Goal: Task Accomplishment & Management: Complete application form

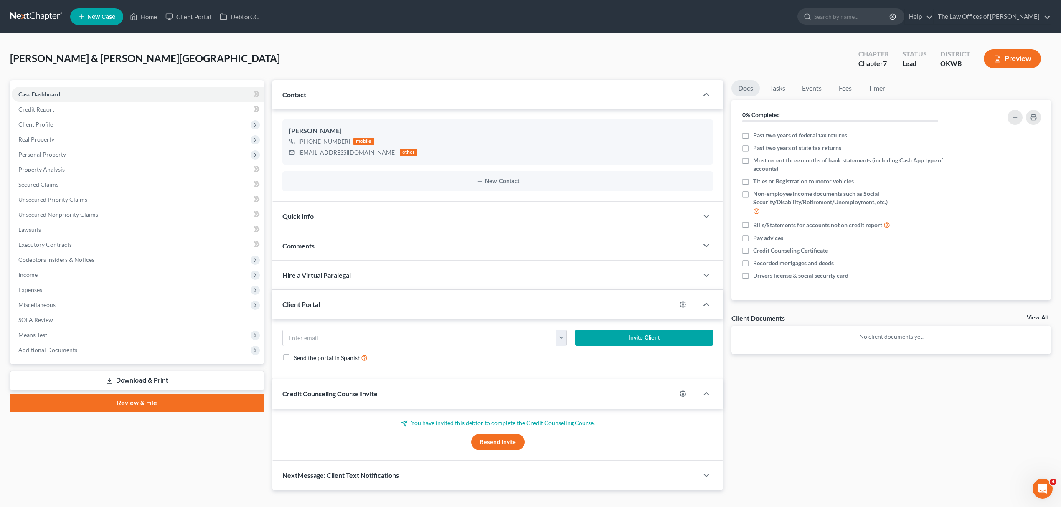
click at [89, 14] on span "New Case" at bounding box center [101, 17] width 28 height 6
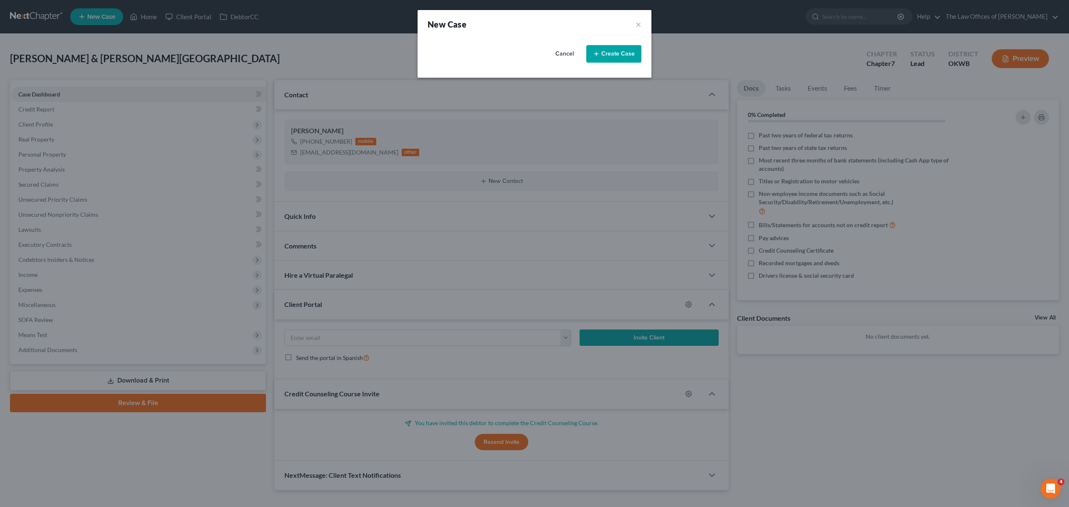
select select "65"
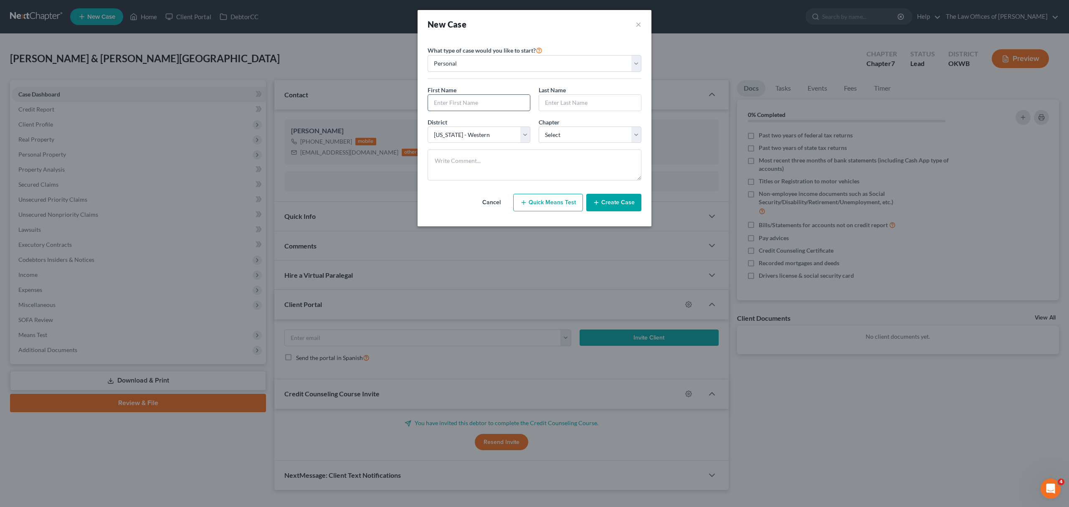
click at [471, 99] on input "text" at bounding box center [479, 103] width 102 height 16
type input "[PERSON_NAME]"
click at [590, 142] on select "Select 7 11 12 13" at bounding box center [590, 135] width 103 height 17
select select "0"
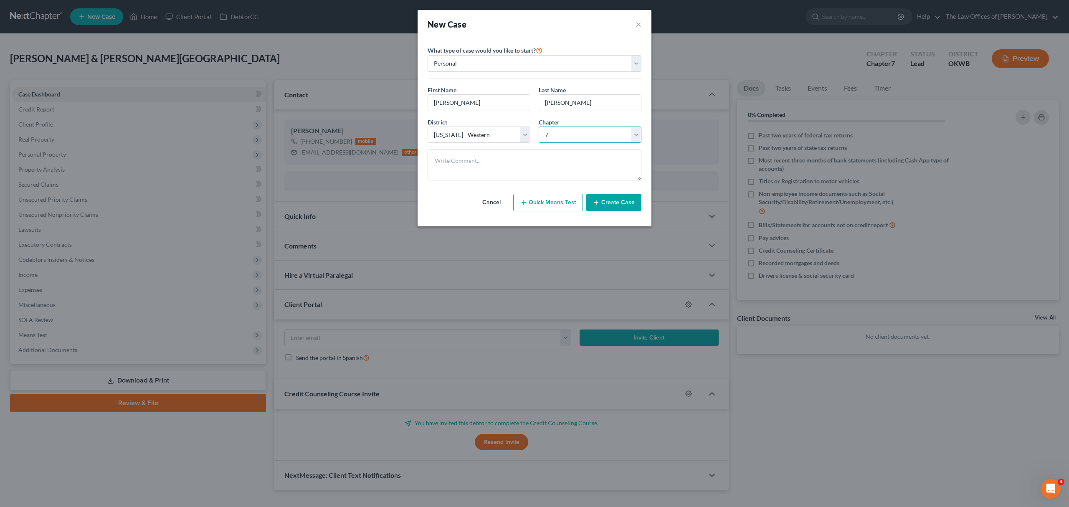
click at [539, 127] on select "Select 7 11 12 13" at bounding box center [590, 135] width 103 height 17
click at [617, 203] on button "Create Case" at bounding box center [613, 203] width 55 height 18
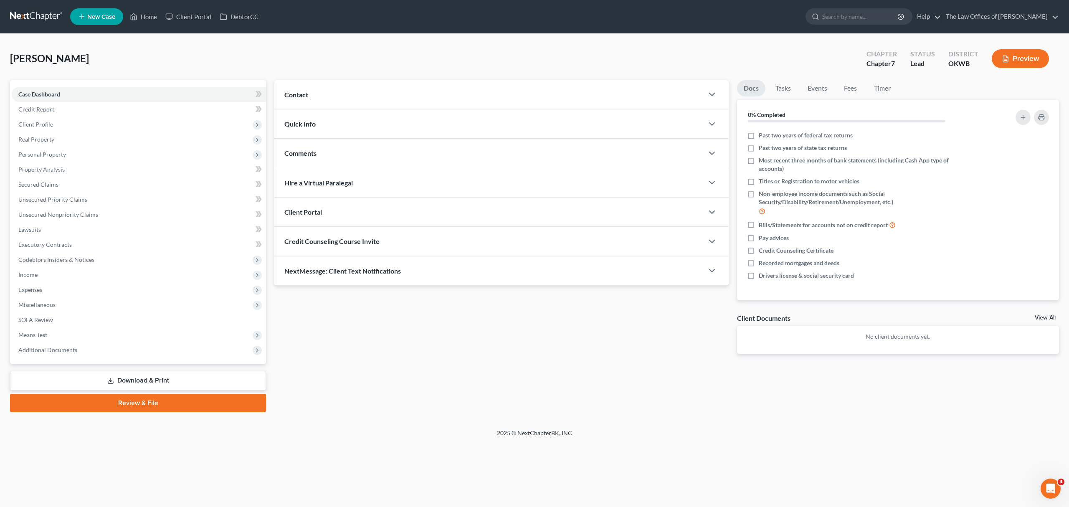
click at [307, 91] on span "Contact" at bounding box center [296, 95] width 24 height 8
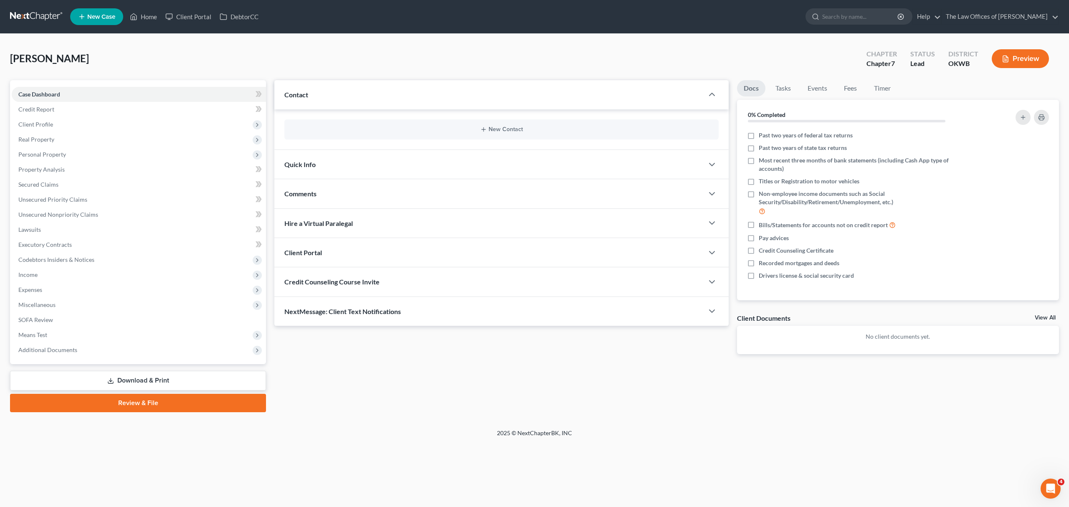
click at [477, 119] on div "New Contact" at bounding box center [501, 129] width 434 height 20
click at [479, 126] on button "New Contact" at bounding box center [501, 129] width 421 height 7
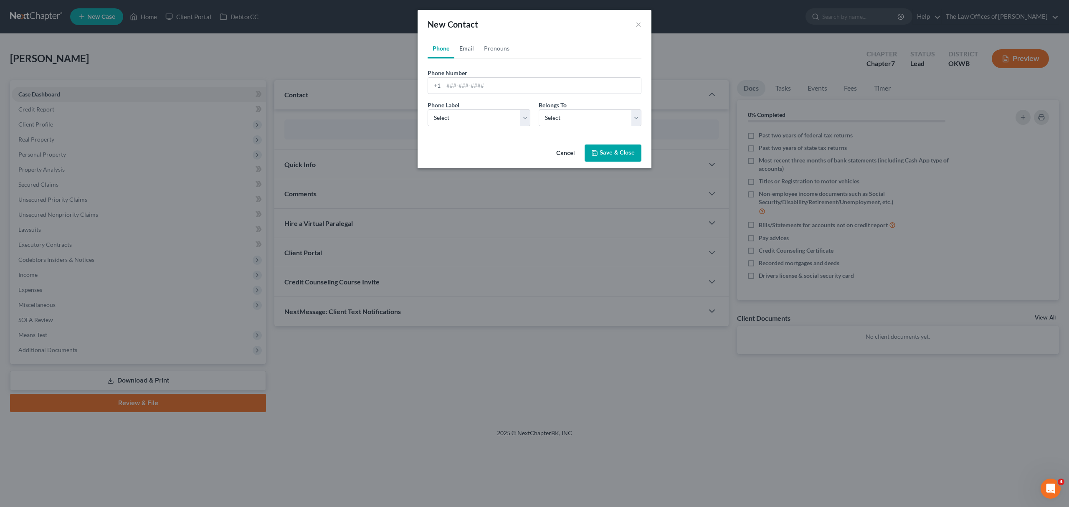
click at [472, 45] on link "Email" at bounding box center [466, 48] width 25 height 20
click at [477, 84] on input "email" at bounding box center [543, 86] width 198 height 16
type input "[EMAIL_ADDRESS][DOMAIN_NAME]"
click at [469, 119] on select "Select Home Work Other" at bounding box center [479, 117] width 103 height 17
select select "2"
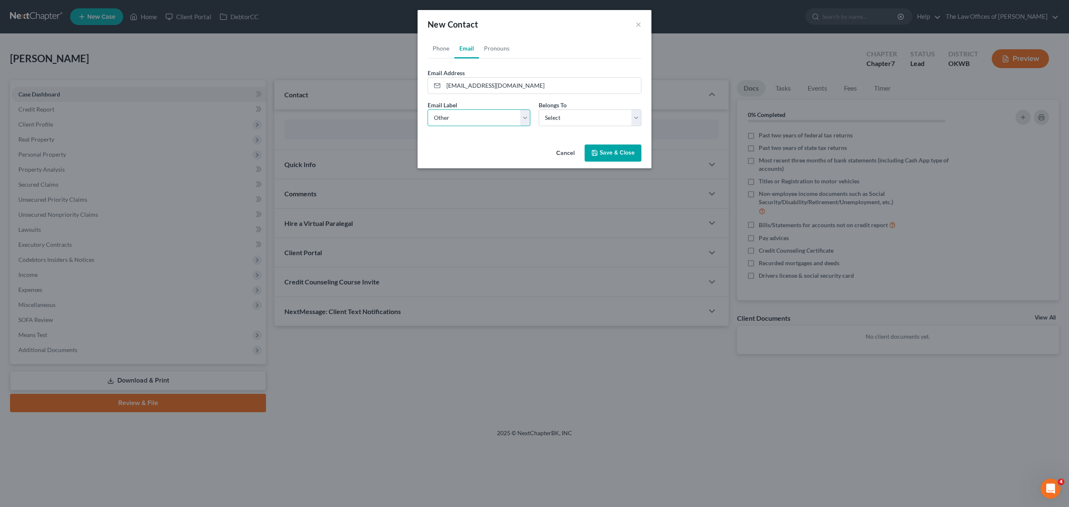
click at [428, 109] on select "Select Home Work Other" at bounding box center [479, 117] width 103 height 17
click at [595, 112] on select "Select Client Other" at bounding box center [590, 117] width 103 height 17
select select "0"
click at [539, 109] on select "Select Client Other" at bounding box center [590, 117] width 103 height 17
click at [440, 47] on link "Phone" at bounding box center [441, 48] width 27 height 20
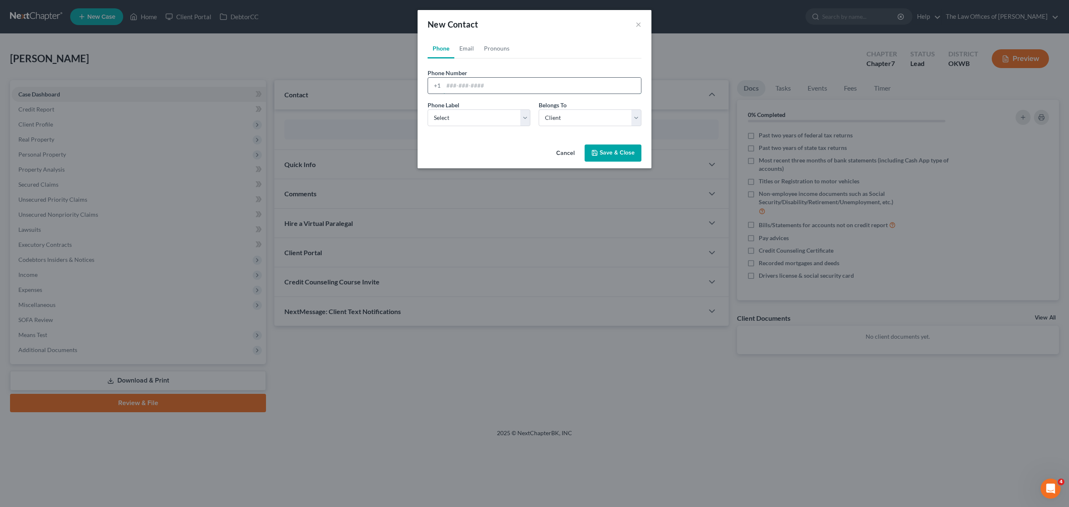
click at [479, 78] on input "tel" at bounding box center [543, 86] width 198 height 16
type input "4057141995"
click at [494, 124] on select "Select Mobile Home Work Other" at bounding box center [479, 117] width 103 height 17
select select "0"
click at [428, 109] on select "Select Mobile Home Work Other" at bounding box center [479, 117] width 103 height 17
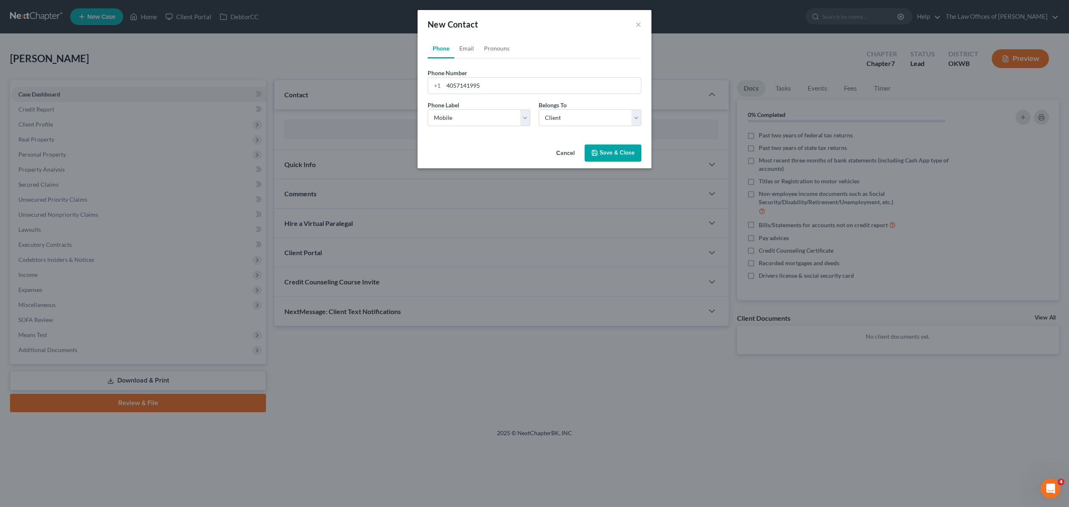
click at [606, 149] on button "Save & Close" at bounding box center [613, 154] width 57 height 18
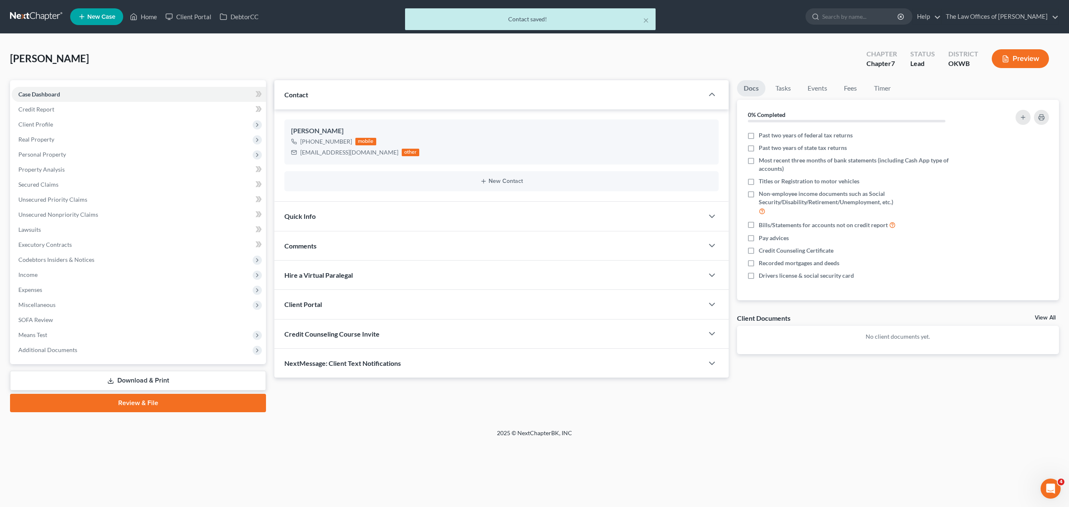
click at [443, 310] on div "Client Portal" at bounding box center [488, 304] width 429 height 29
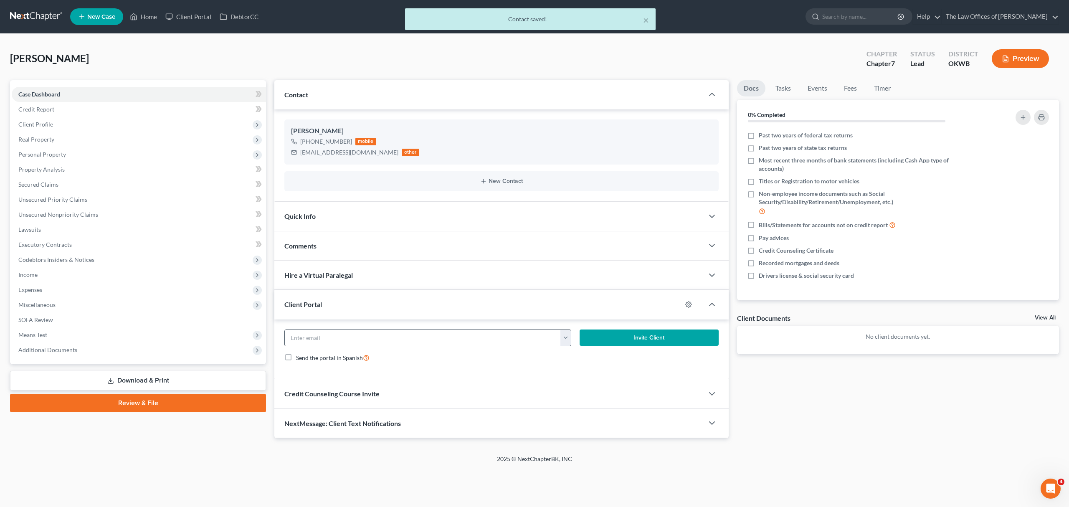
click at [562, 335] on button "button" at bounding box center [566, 338] width 10 height 16
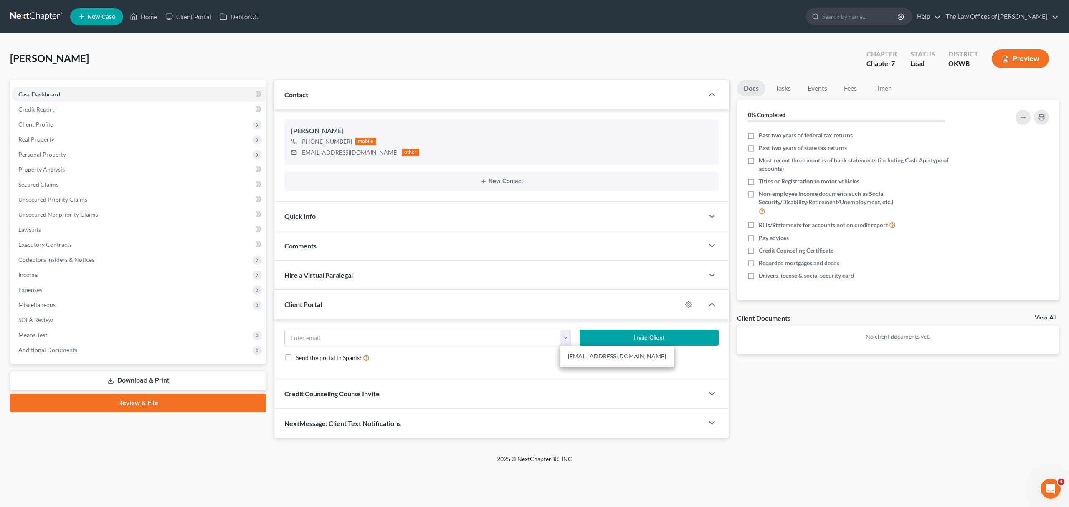
click at [570, 354] on link "[EMAIL_ADDRESS][DOMAIN_NAME]" at bounding box center [617, 356] width 114 height 14
type input "[EMAIL_ADDRESS][DOMAIN_NAME]"
click at [616, 340] on button "Invite Client" at bounding box center [649, 338] width 139 height 17
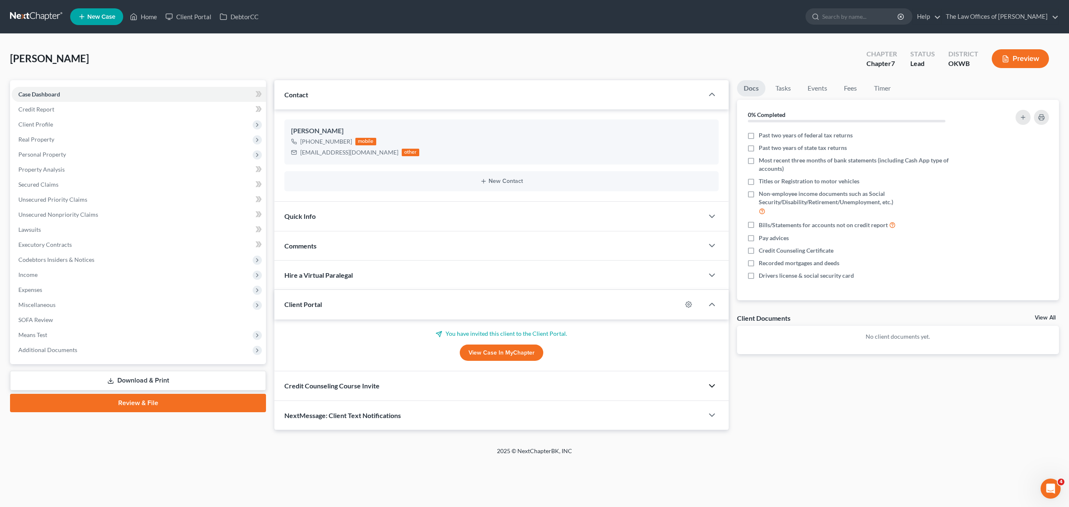
click at [710, 383] on icon "button" at bounding box center [712, 386] width 10 height 10
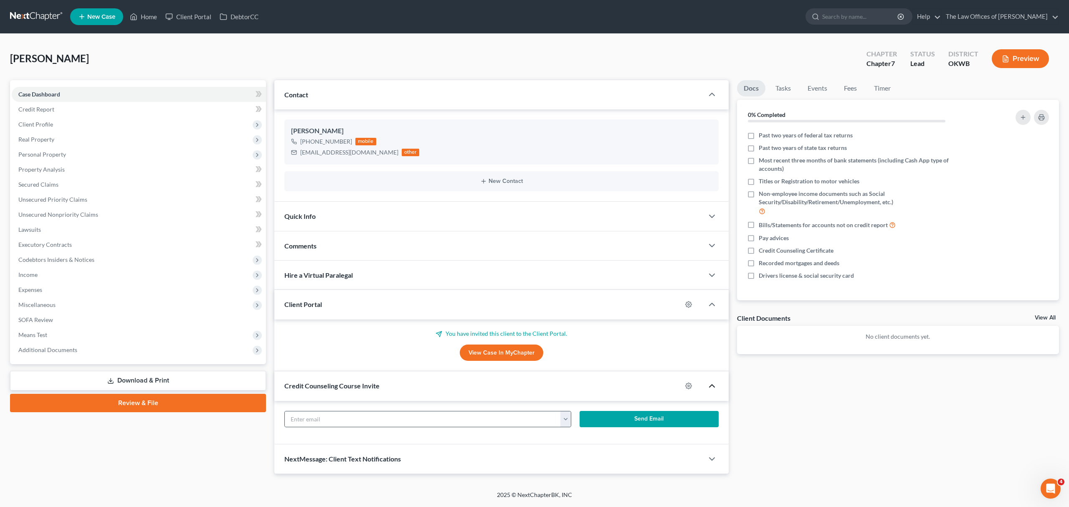
click at [568, 416] on button "button" at bounding box center [566, 419] width 10 height 16
click at [565, 442] on link "[EMAIL_ADDRESS][DOMAIN_NAME]" at bounding box center [617, 438] width 114 height 14
type input "[EMAIL_ADDRESS][DOMAIN_NAME]"
click at [637, 421] on button "Send Email" at bounding box center [649, 419] width 139 height 17
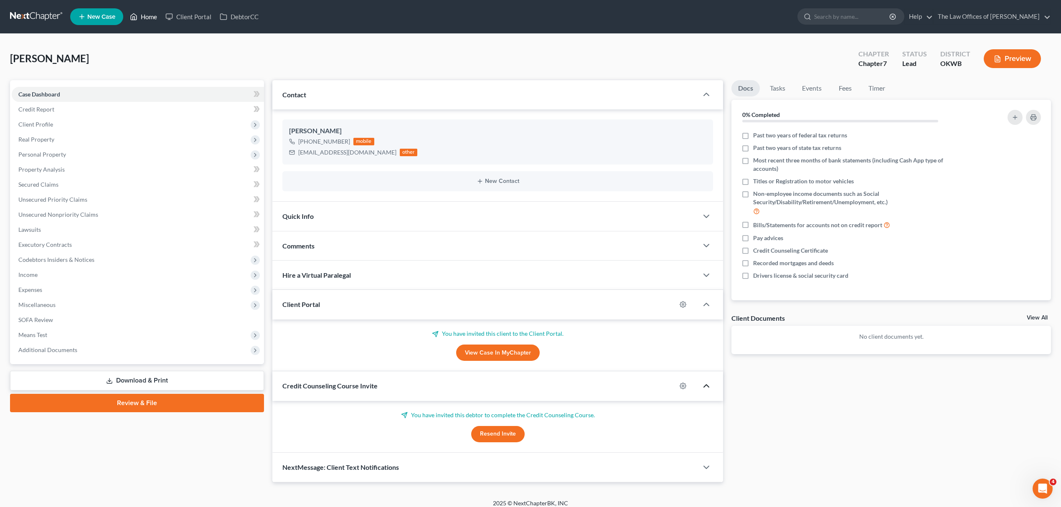
click at [151, 15] on link "Home" at bounding box center [144, 16] width 36 height 15
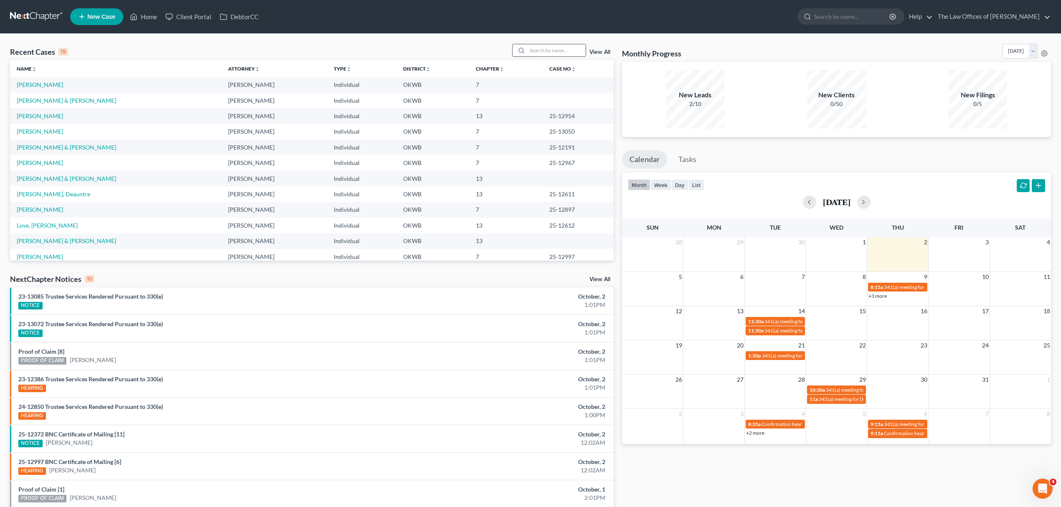
click at [535, 46] on input "search" at bounding box center [556, 50] width 58 height 12
click at [594, 53] on link "View All" at bounding box center [599, 52] width 21 height 6
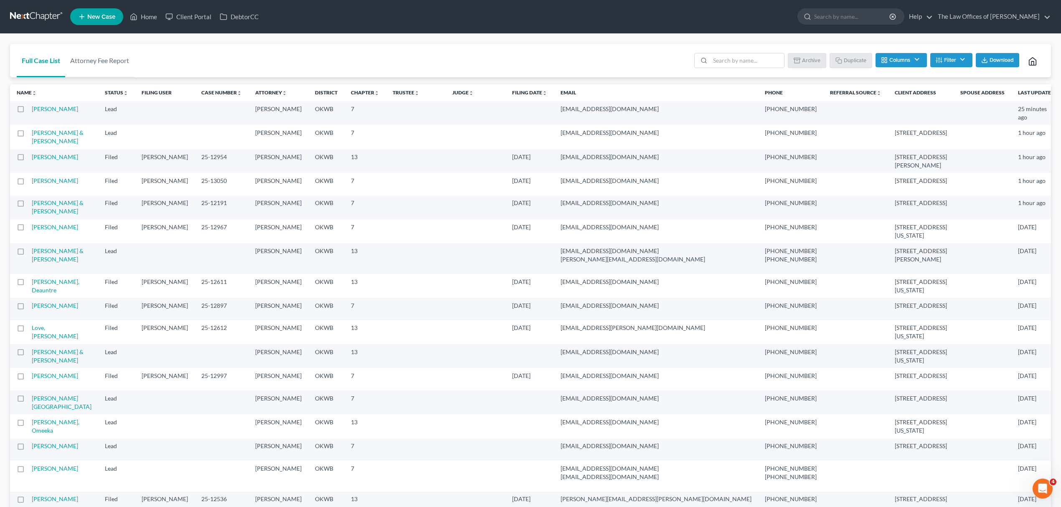
click at [948, 58] on button "Filter" at bounding box center [951, 60] width 42 height 14
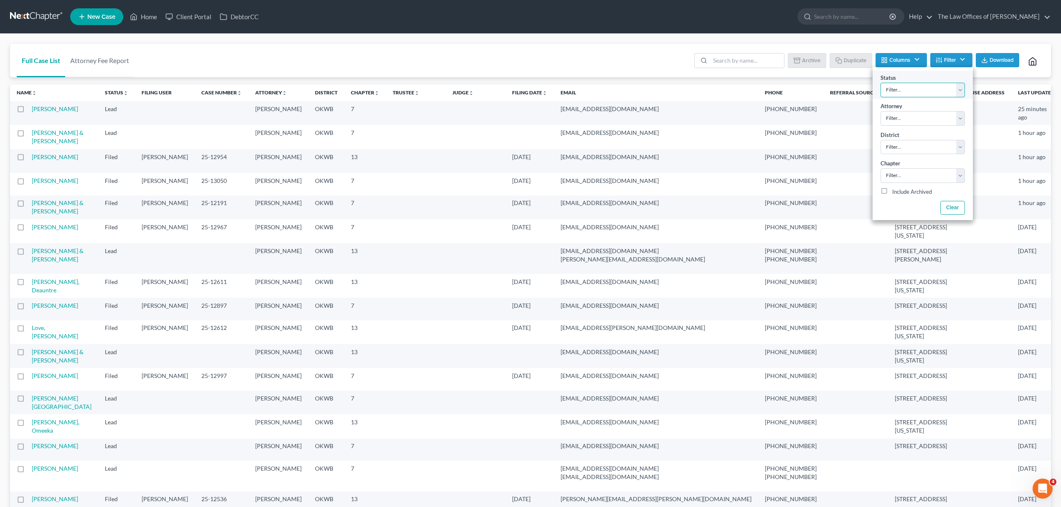
click at [919, 88] on select "Filter... Discharged Discharged & Reported Discharge Litigation Dismissal Notic…" at bounding box center [923, 90] width 84 height 15
select select "6"
click at [881, 83] on select "Filter... Discharged Discharged & Reported Discharge Litigation Dismissal Notic…" at bounding box center [923, 90] width 84 height 15
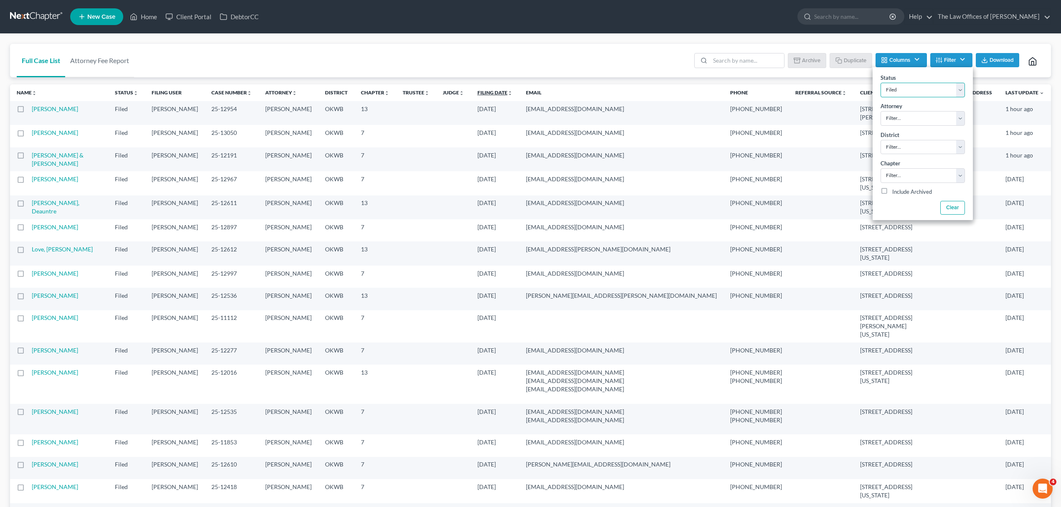
click at [513, 91] on link "Filing Date unfold_more expand_more expand_less" at bounding box center [494, 92] width 35 height 6
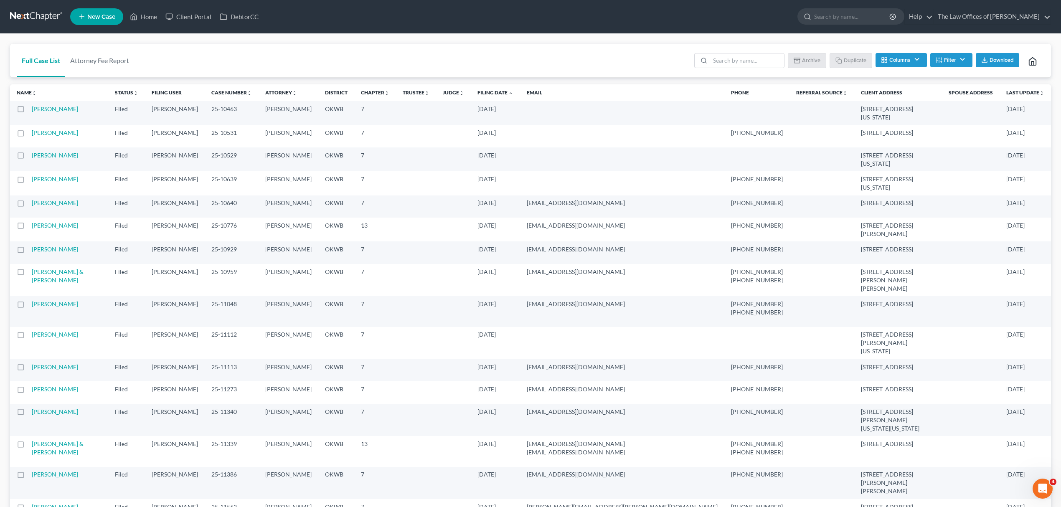
click at [513, 91] on link "Filing Date unfold_more expand_more expand_less" at bounding box center [495, 92] width 36 height 6
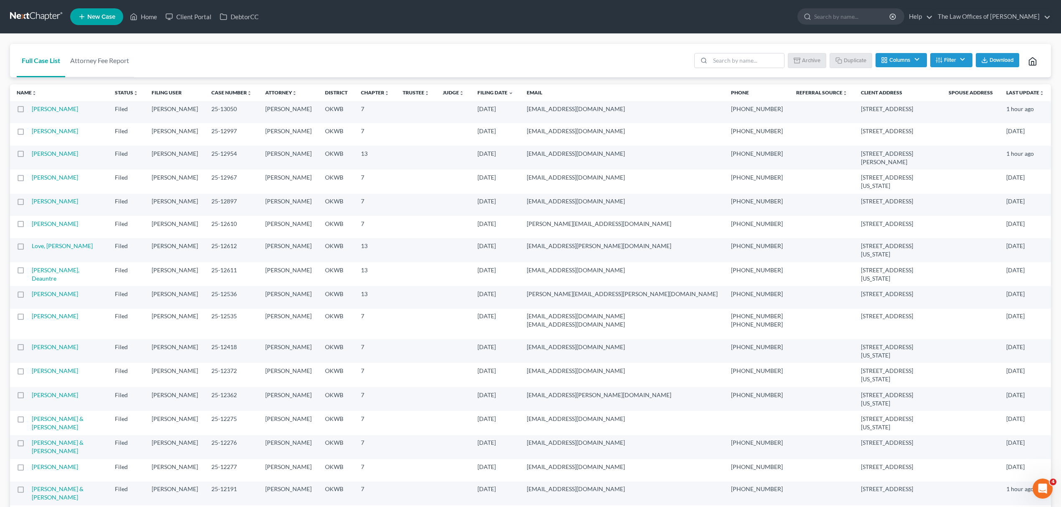
click at [961, 58] on button "Filter" at bounding box center [951, 60] width 42 height 14
click at [954, 58] on button "Filter" at bounding box center [951, 60] width 42 height 14
click at [900, 57] on button "Columns" at bounding box center [900, 60] width 51 height 14
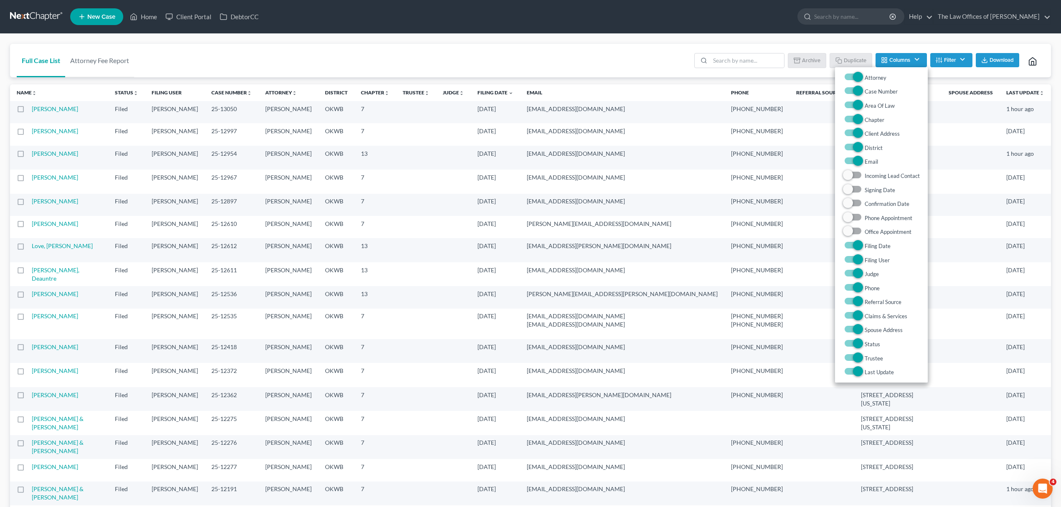
click at [991, 54] on button "Download" at bounding box center [997, 60] width 43 height 14
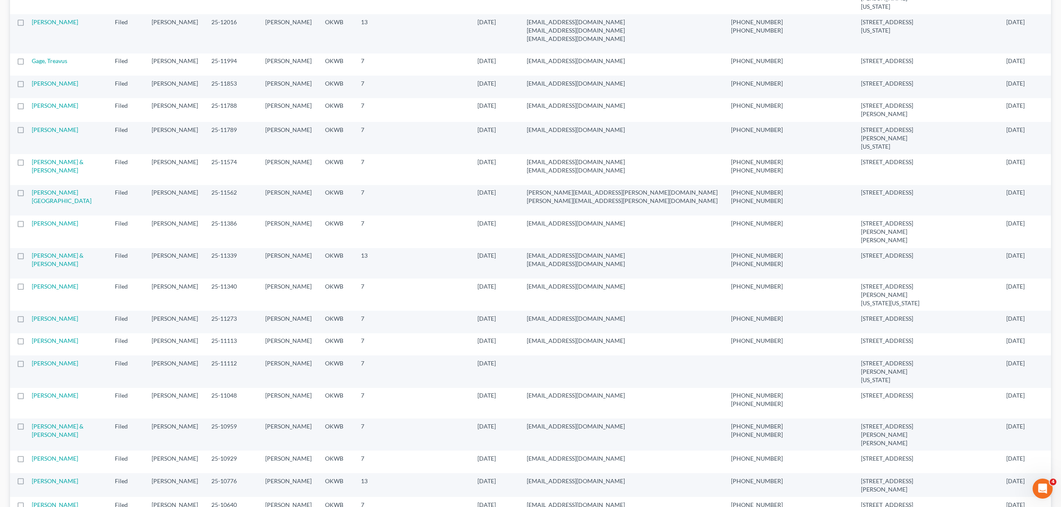
scroll to position [653, 0]
